Goal: Task Accomplishment & Management: Use online tool/utility

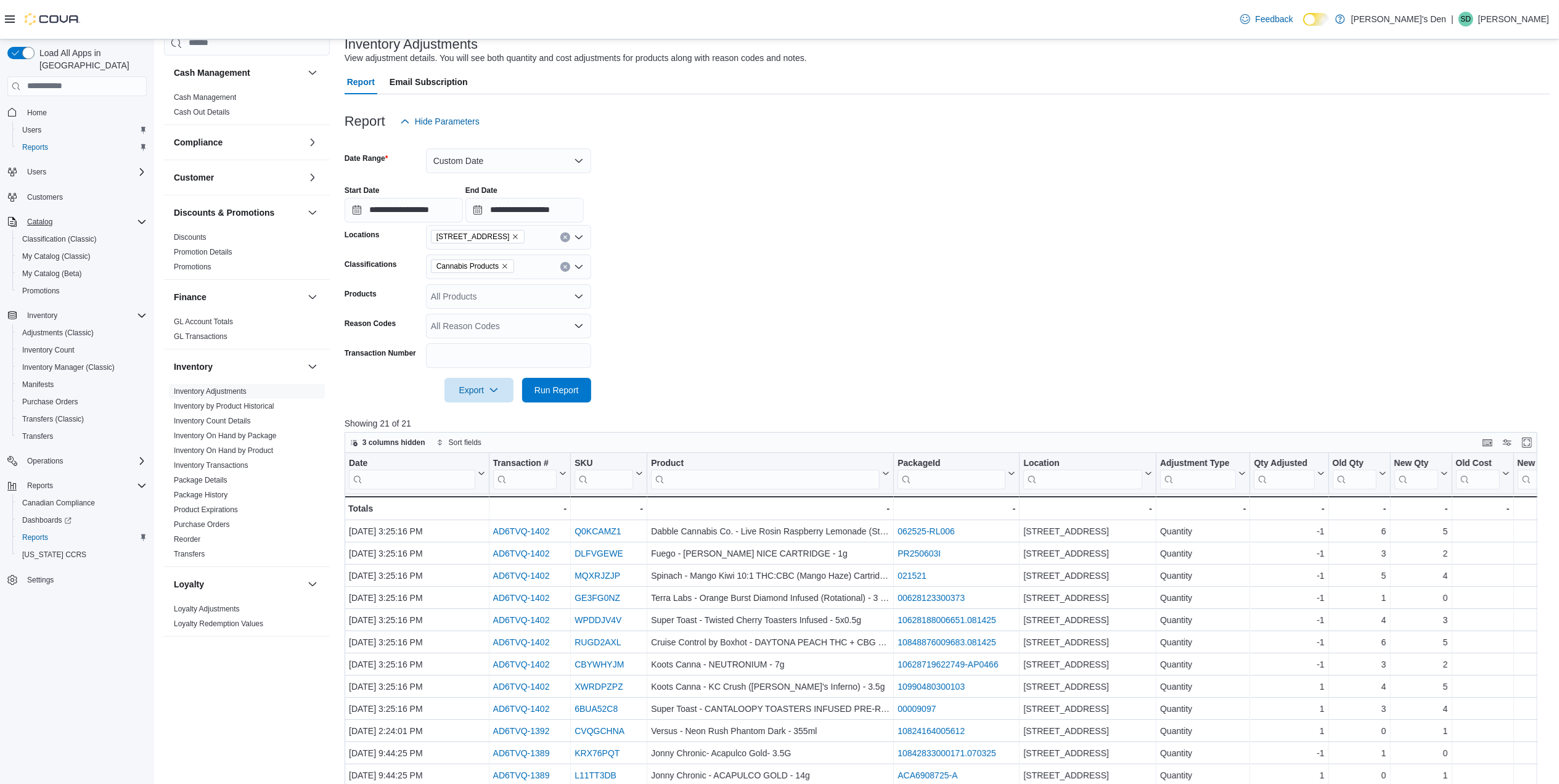
scroll to position [271, 0]
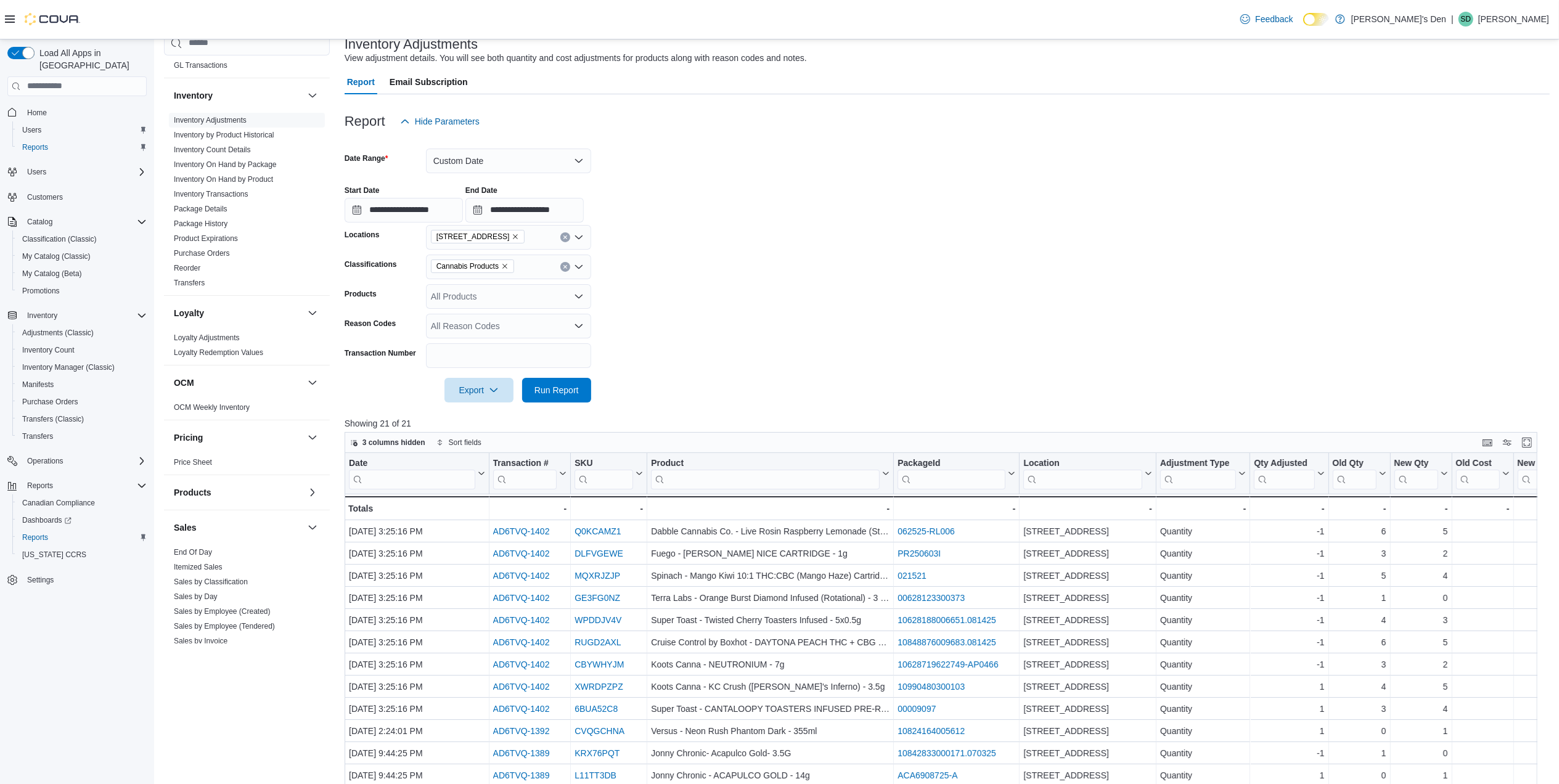
drag, startPoint x: 211, startPoint y: 222, endPoint x: 277, endPoint y: 178, distance: 79.3
click at [211, 222] on link "Package History" at bounding box center [200, 224] width 54 height 9
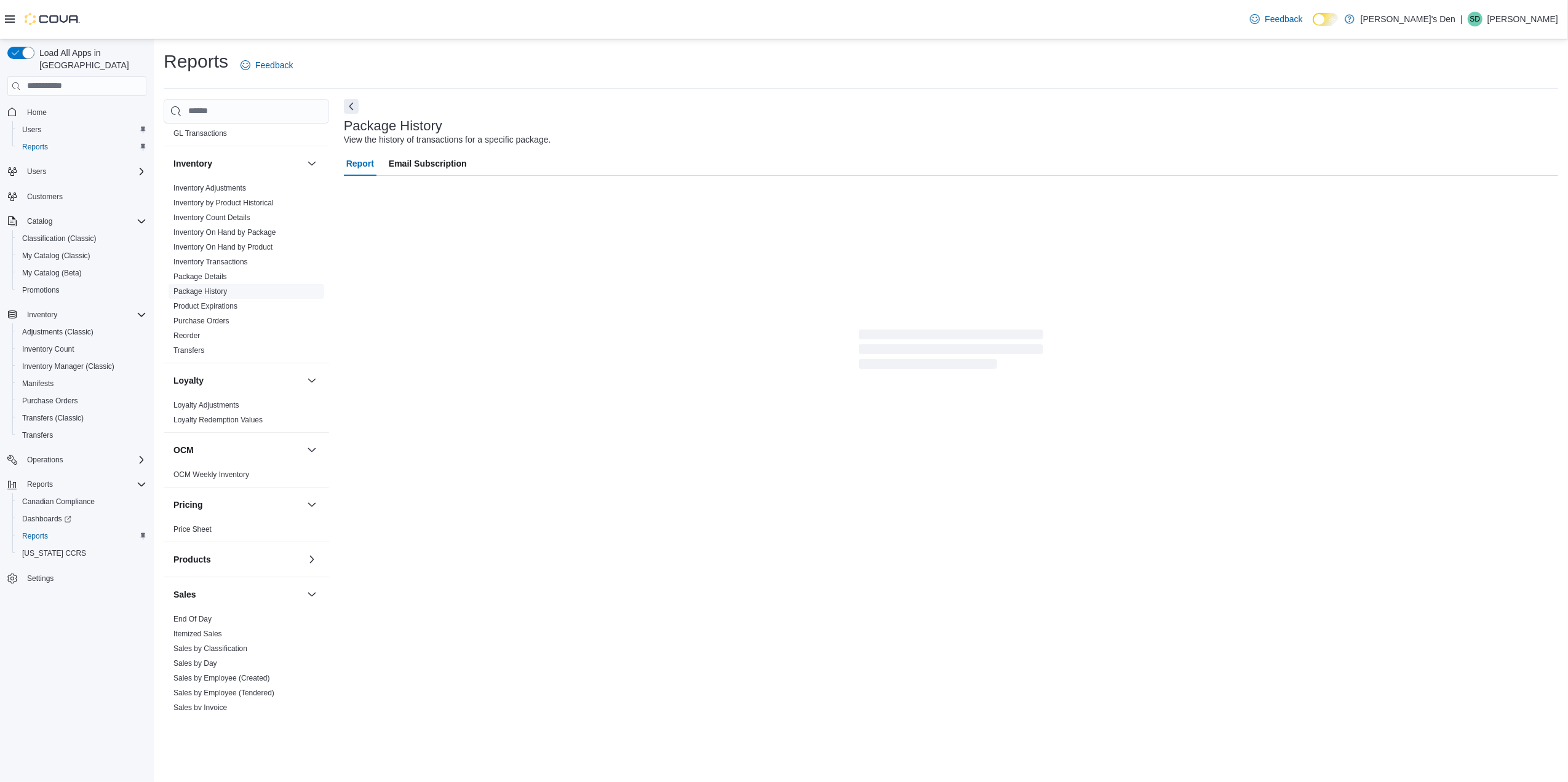
click at [207, 293] on link "Package History" at bounding box center [200, 291] width 53 height 9
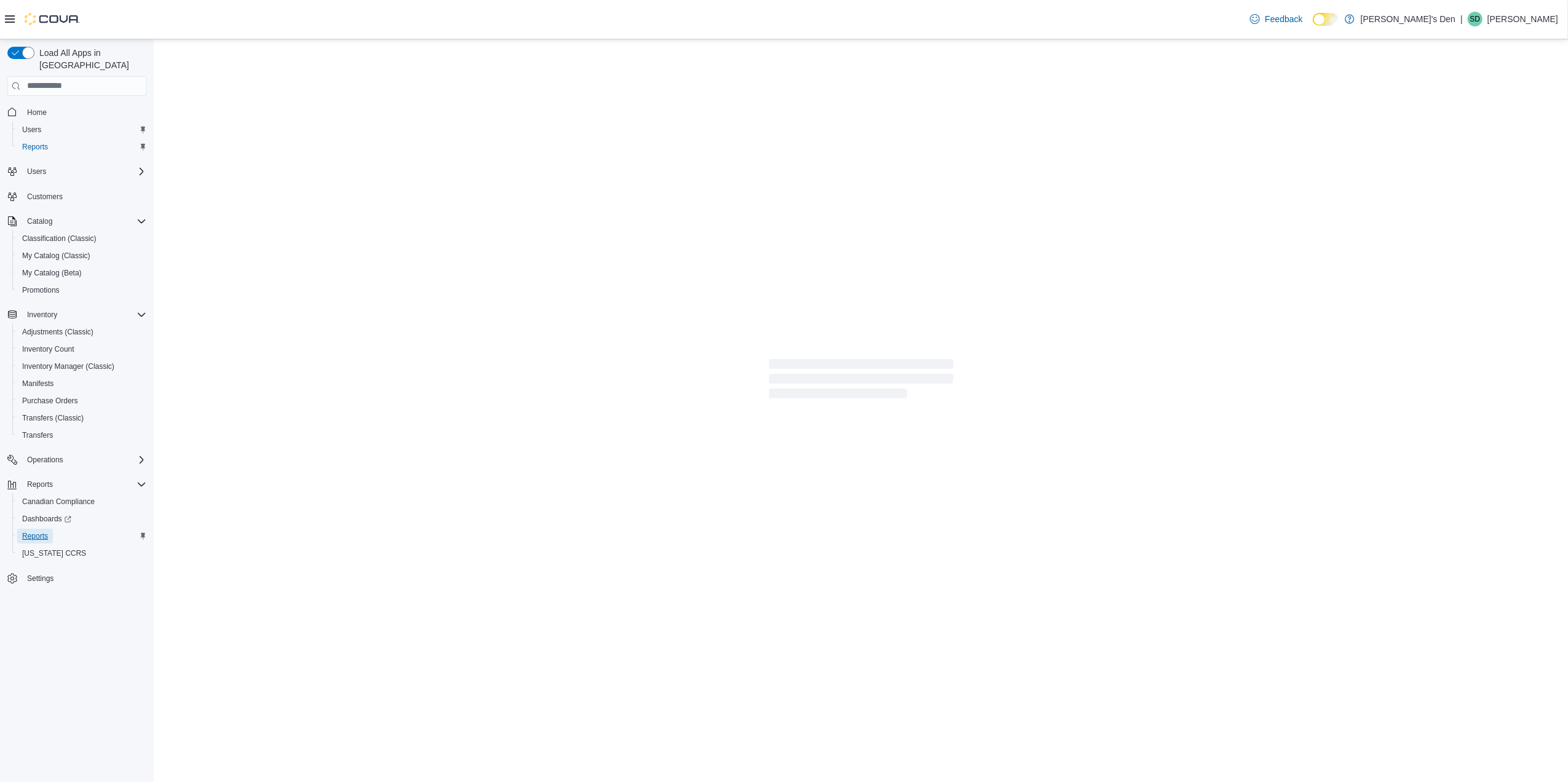
click at [36, 531] on span "Reports" at bounding box center [35, 536] width 26 height 10
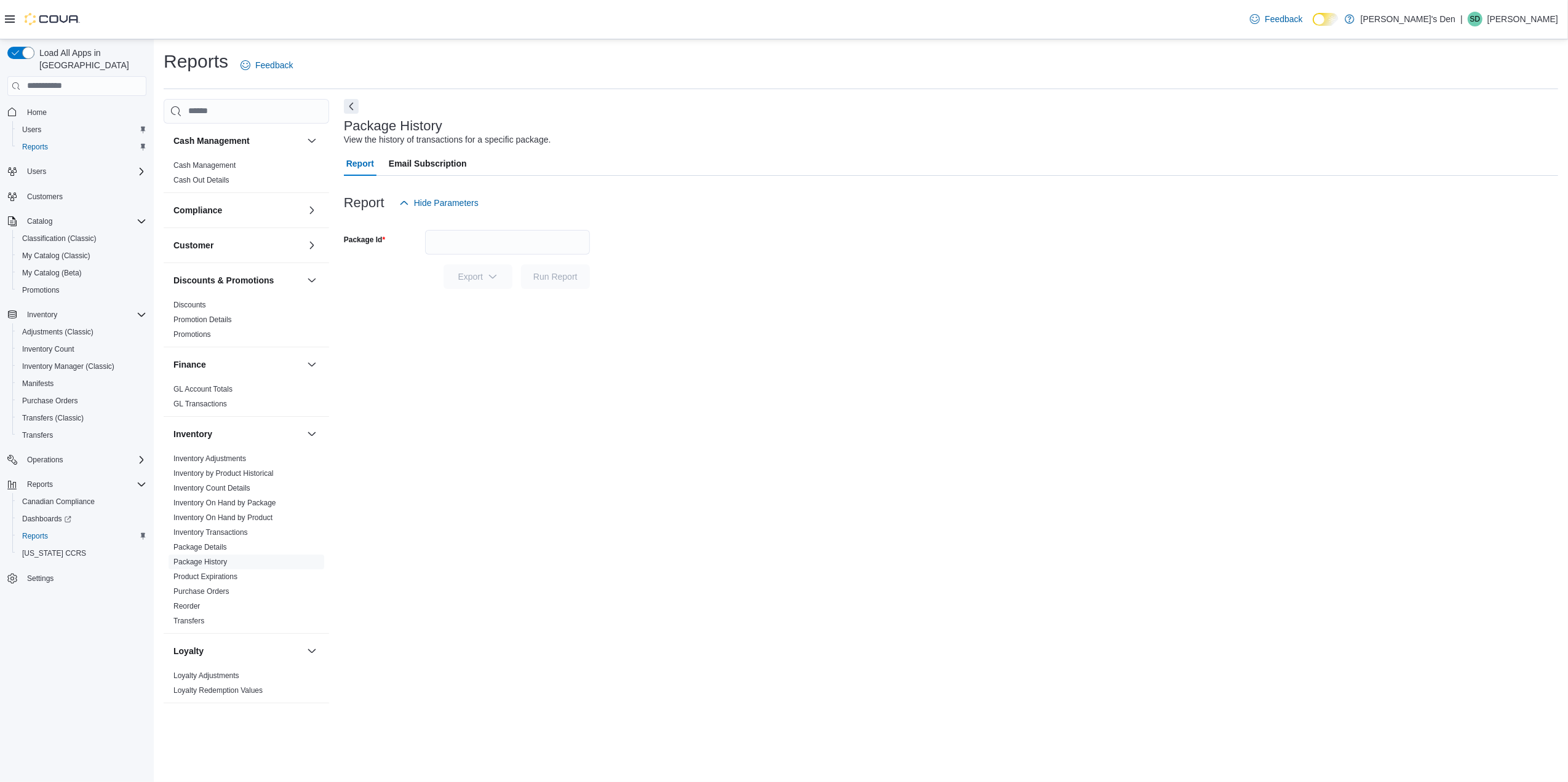
click at [443, 264] on div "Export" at bounding box center [481, 277] width 75 height 24
click at [456, 243] on input "Package Id" at bounding box center [507, 242] width 165 height 24
paste input "*****"
type input "*****"
click at [553, 260] on div at bounding box center [951, 260] width 1214 height 10
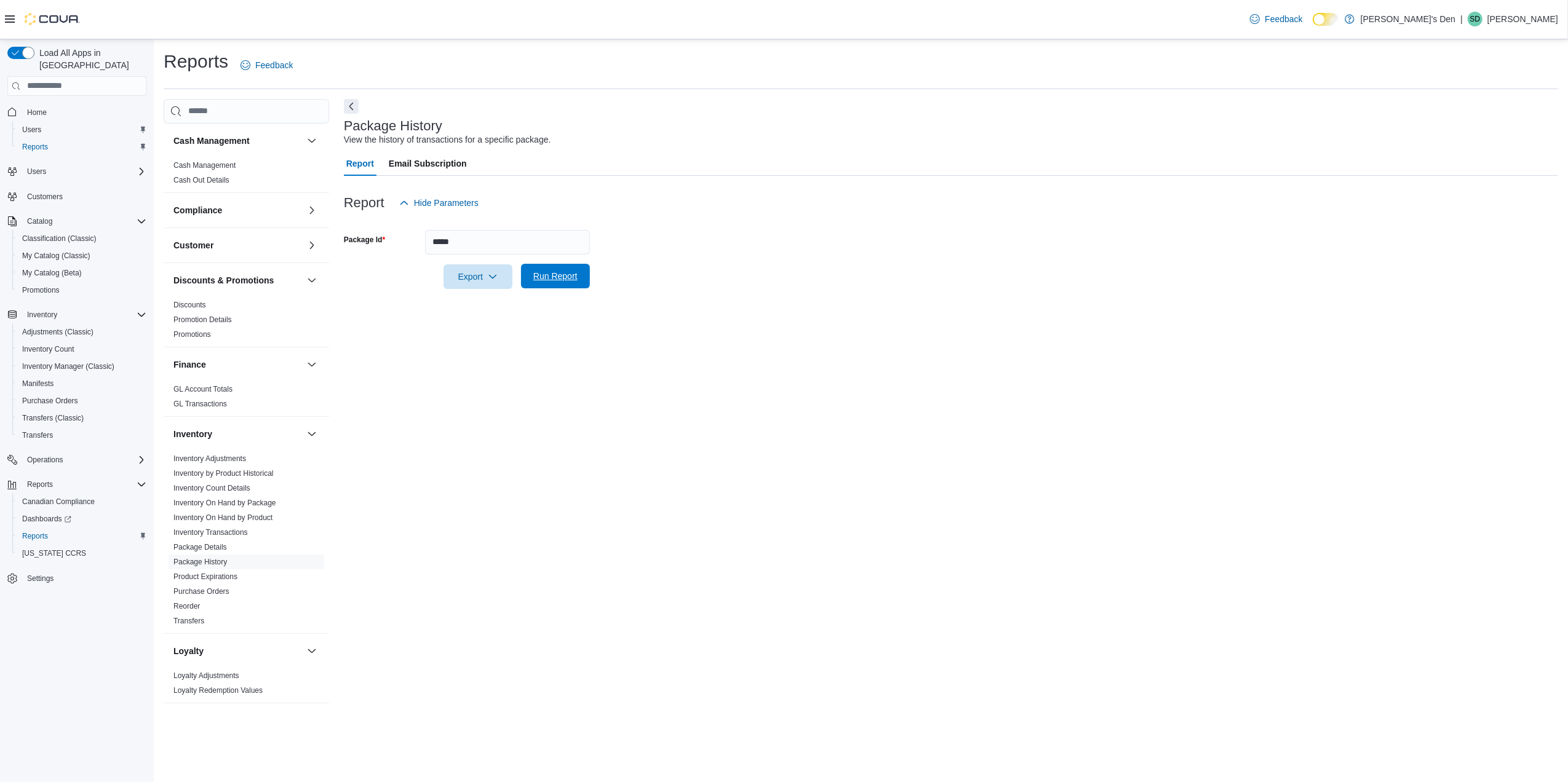
click at [557, 269] on span "Run Report" at bounding box center [555, 276] width 54 height 24
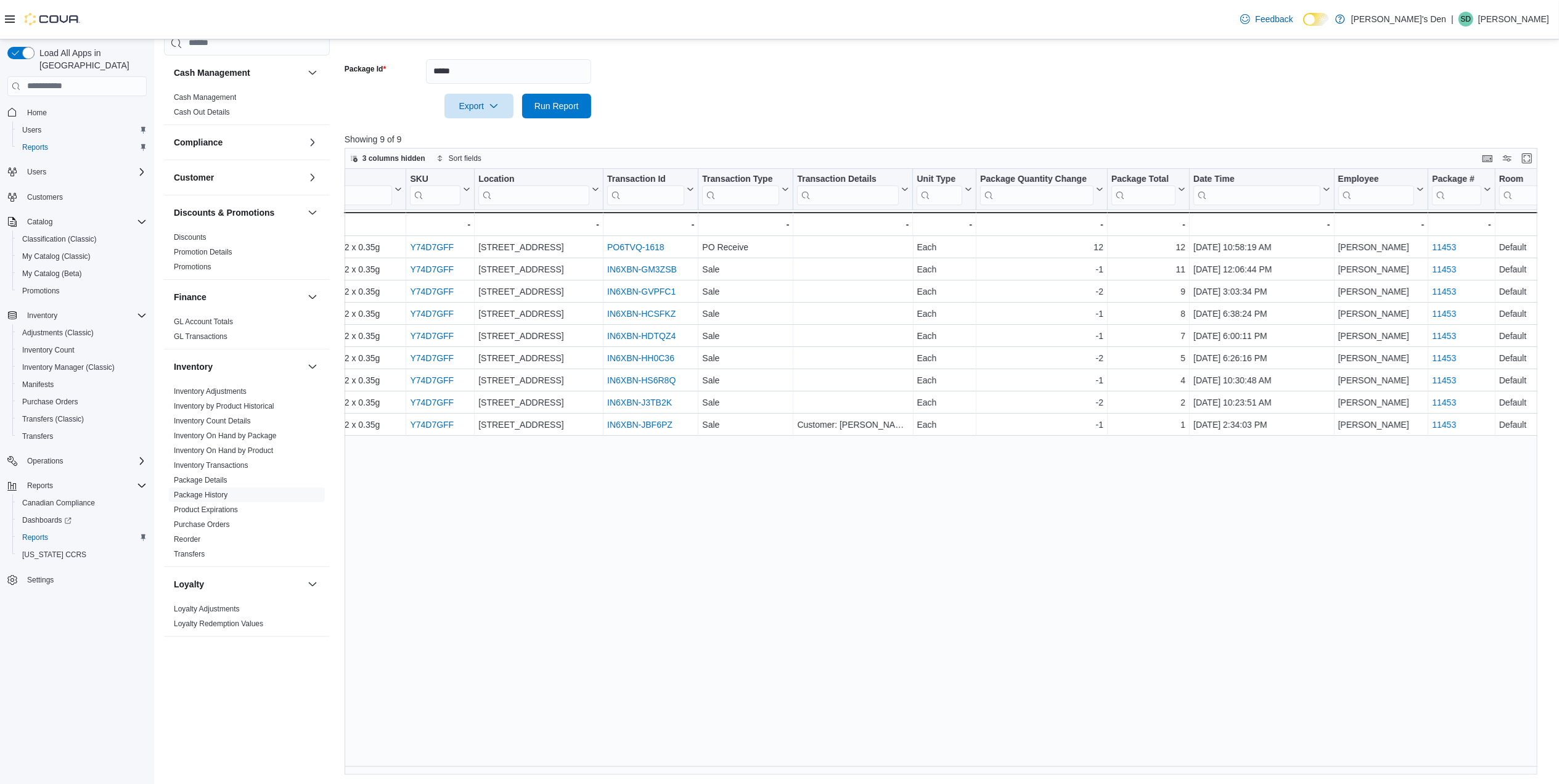
scroll to position [0, 187]
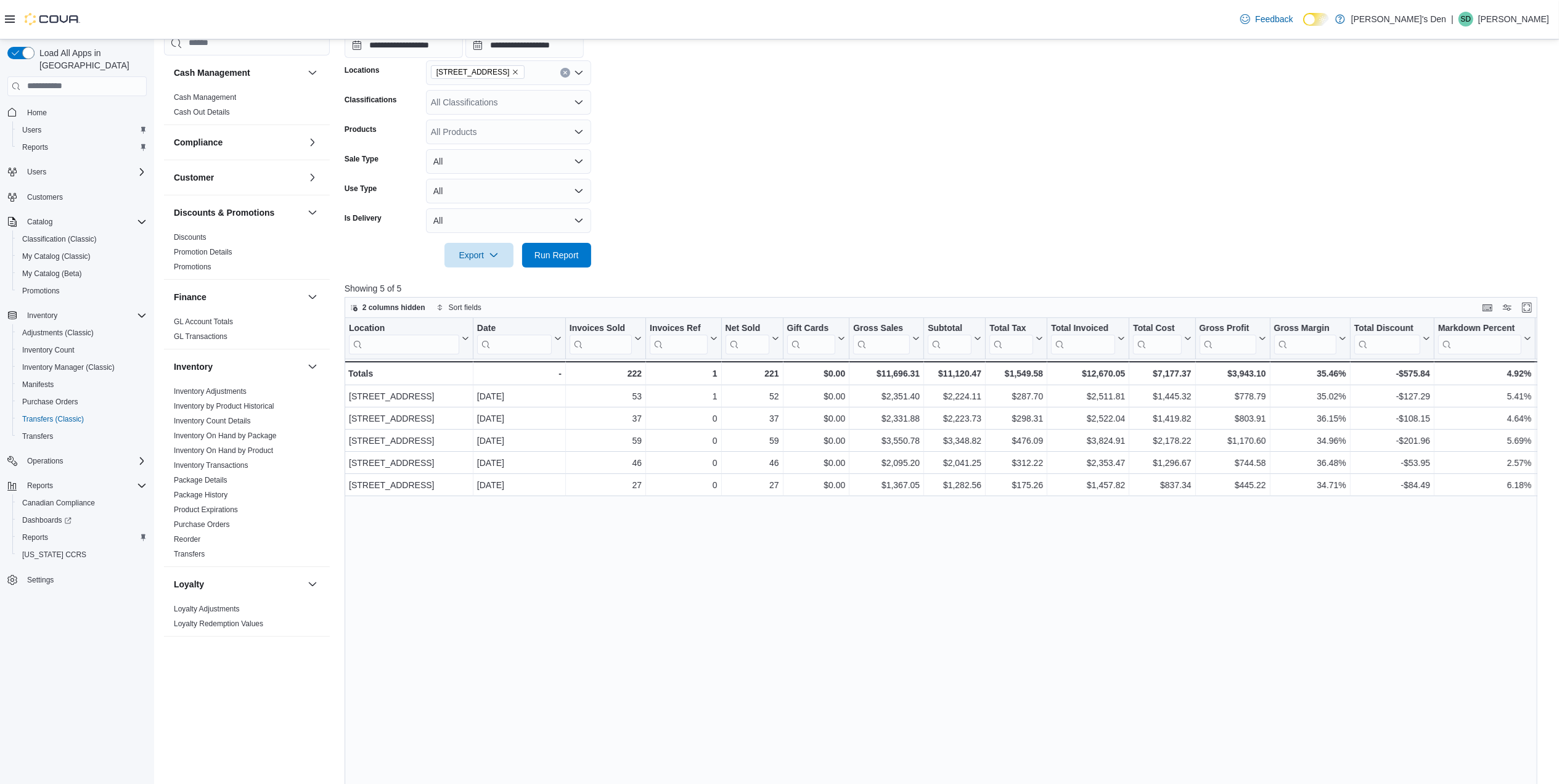
scroll to position [469, 0]
